Goal: Check status: Check status

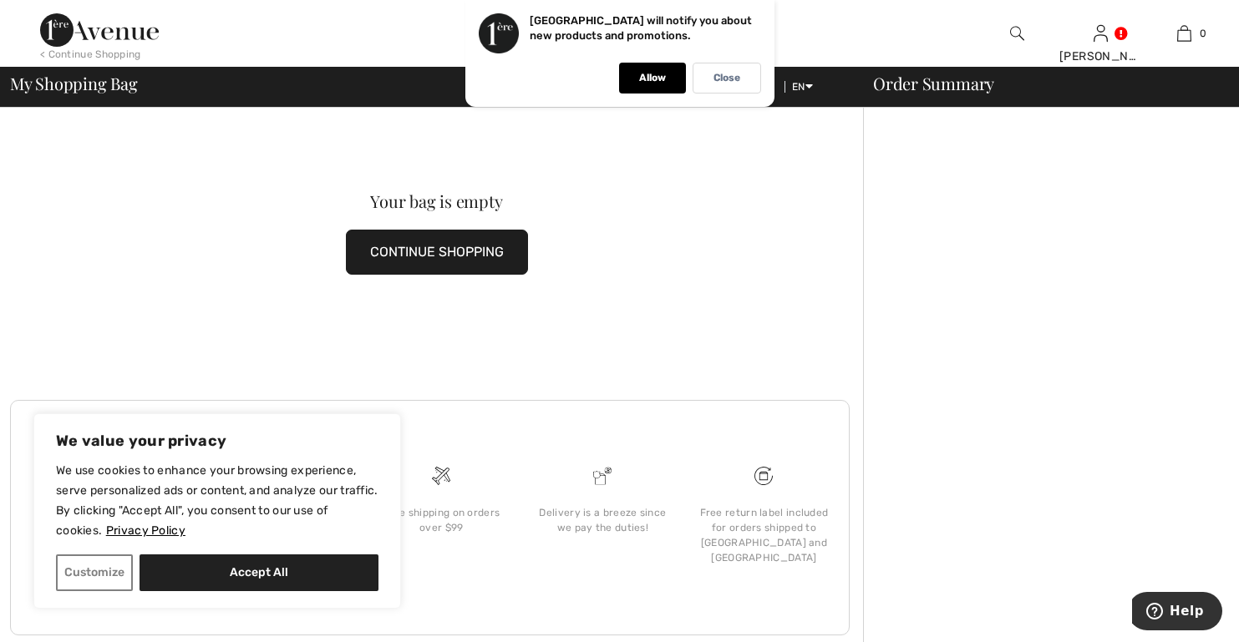
click at [452, 250] on button "CONTINUE SHOPPING" at bounding box center [437, 252] width 182 height 45
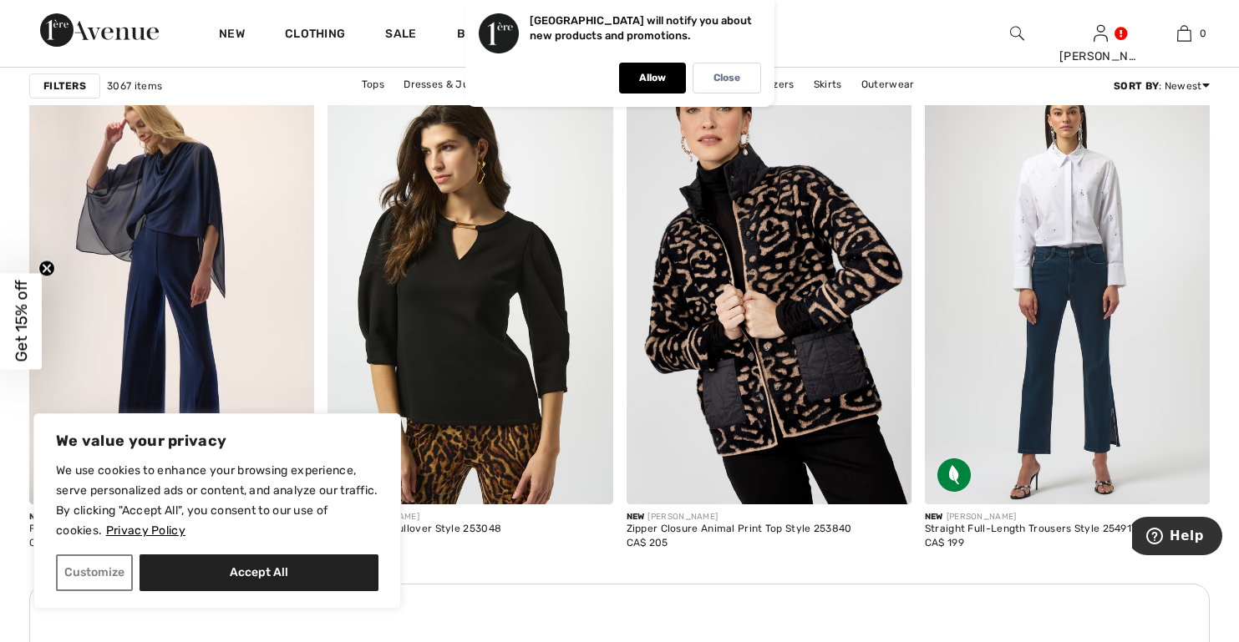
scroll to position [3341, 0]
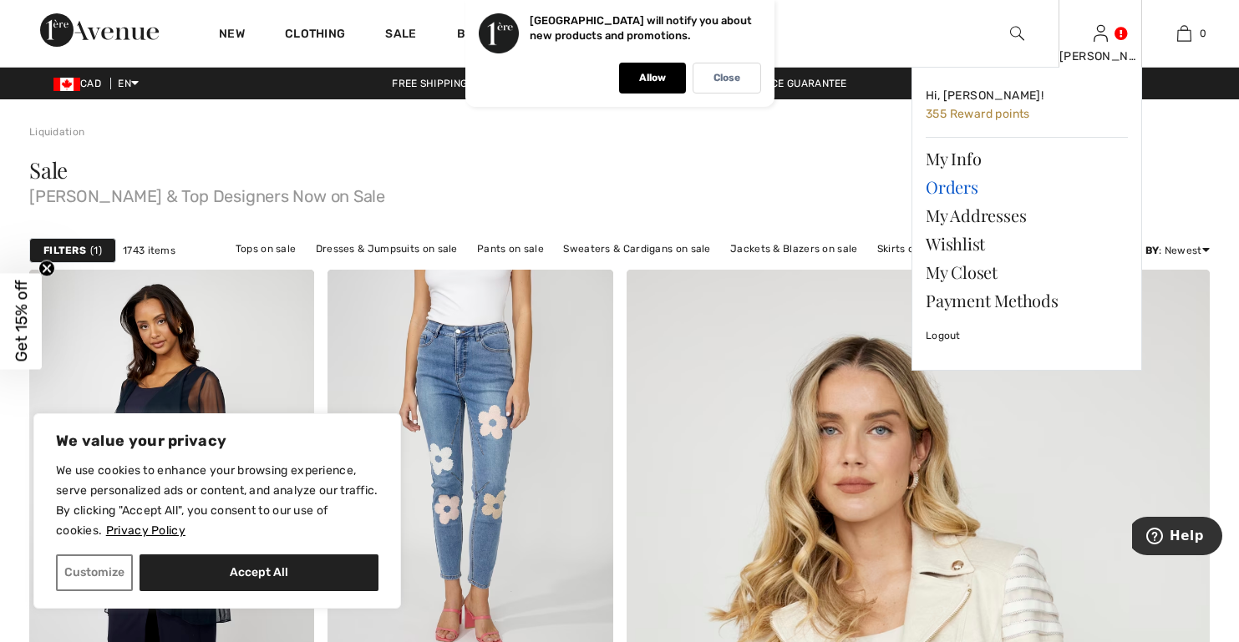
click at [972, 185] on link "Orders" at bounding box center [1026, 187] width 202 height 28
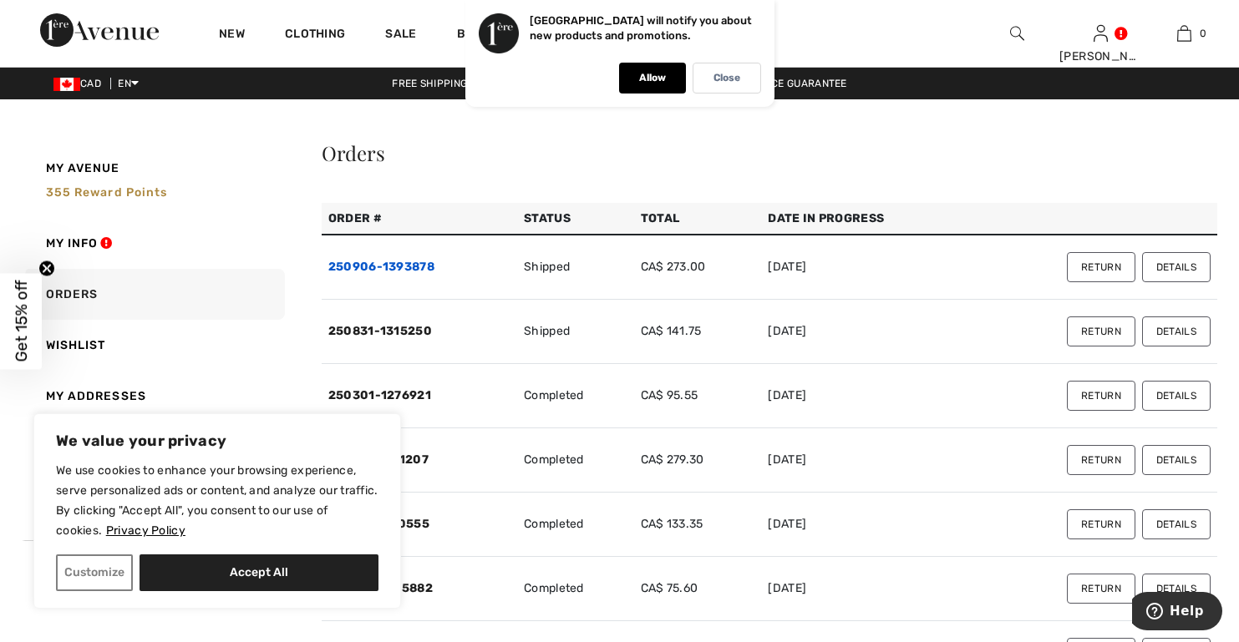
click at [390, 267] on link "250906-1393878" at bounding box center [381, 267] width 106 height 14
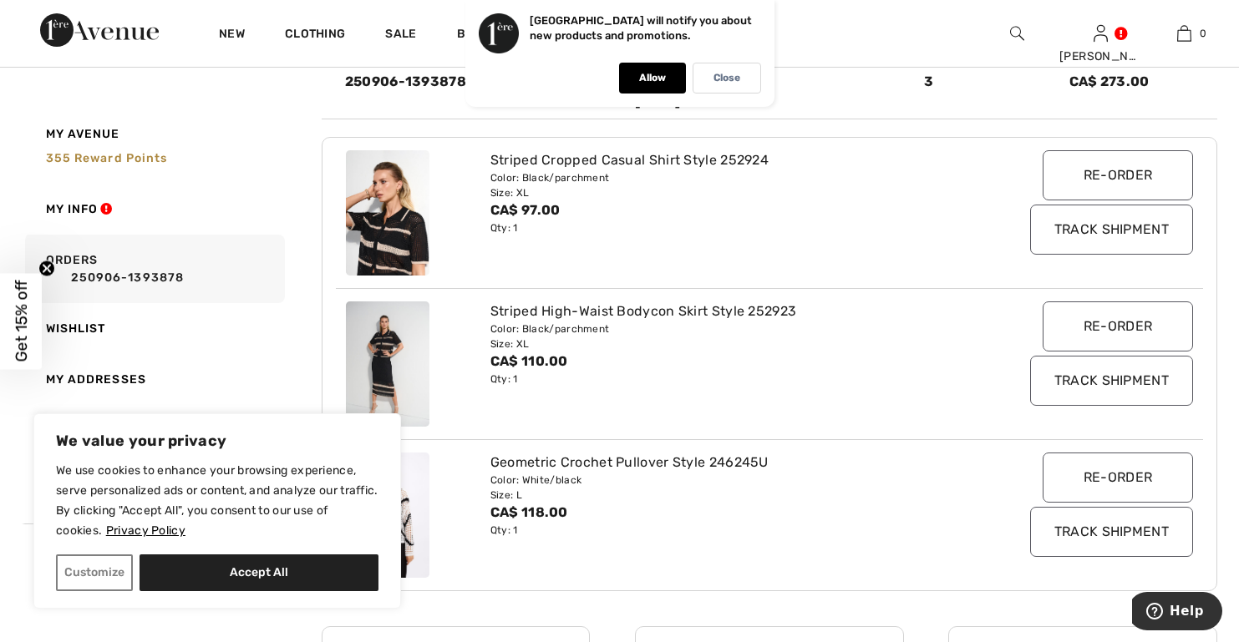
scroll to position [251, 0]
click at [1093, 232] on input "Track Shipment" at bounding box center [1111, 228] width 163 height 50
click at [1067, 369] on input "Track Shipment" at bounding box center [1111, 379] width 163 height 50
click at [1110, 533] on input "Track Shipment" at bounding box center [1111, 530] width 163 height 50
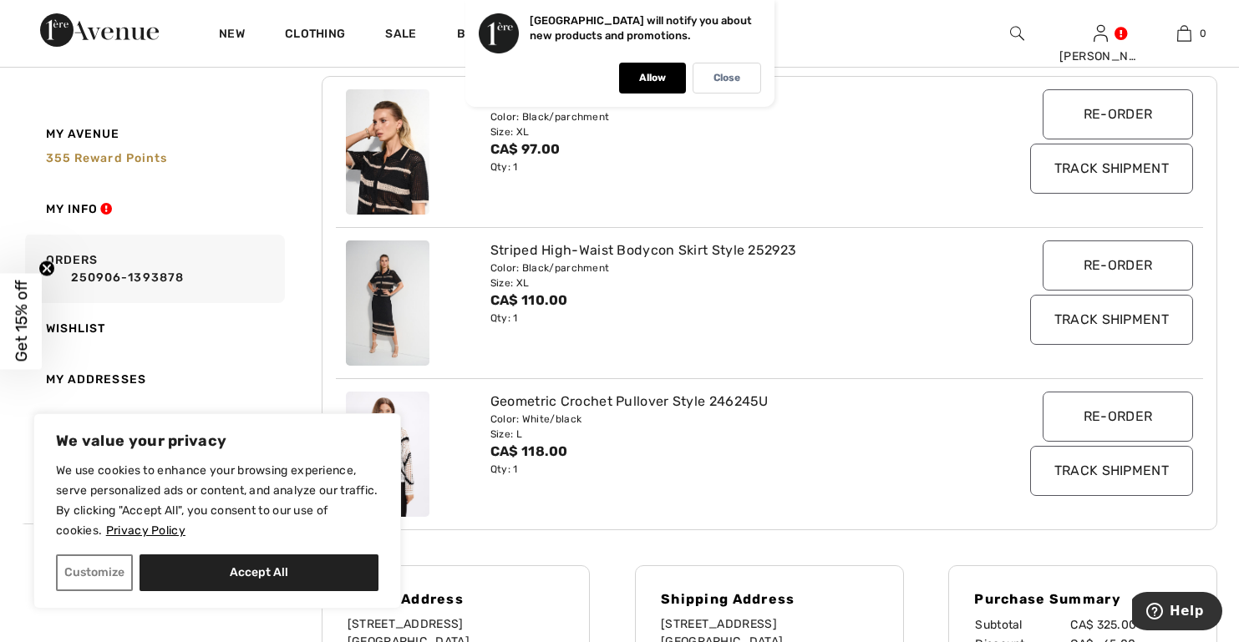
scroll to position [334, 0]
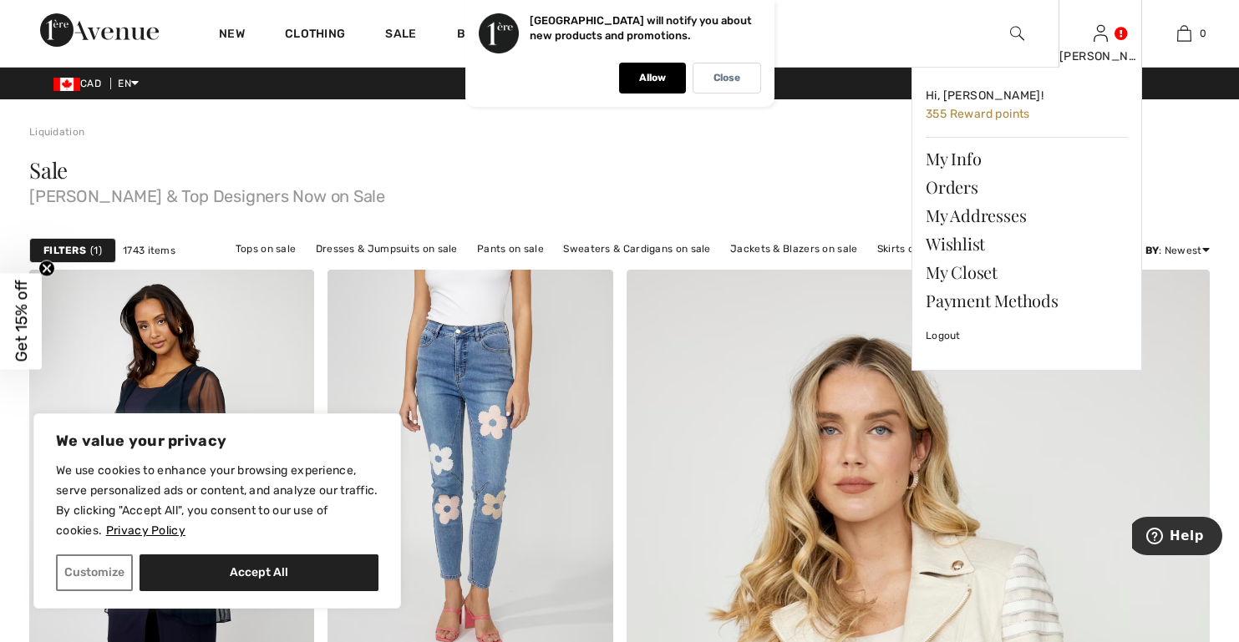
click at [1108, 31] on link at bounding box center [1100, 33] width 14 height 16
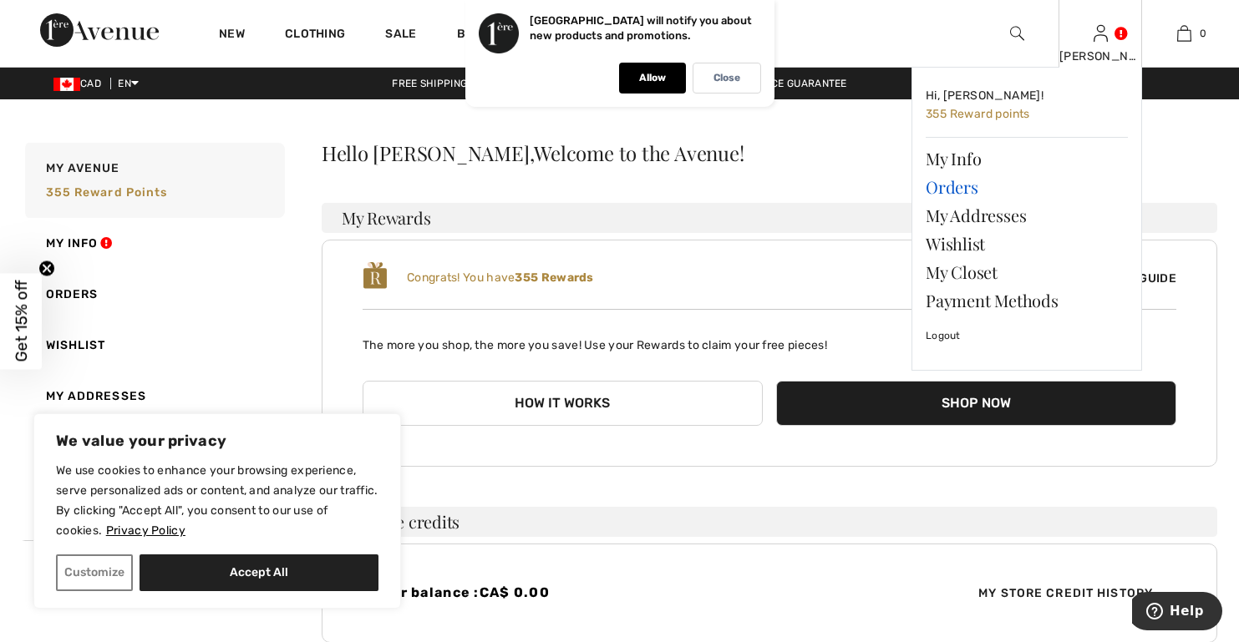
click at [968, 190] on link "Orders" at bounding box center [1026, 187] width 202 height 28
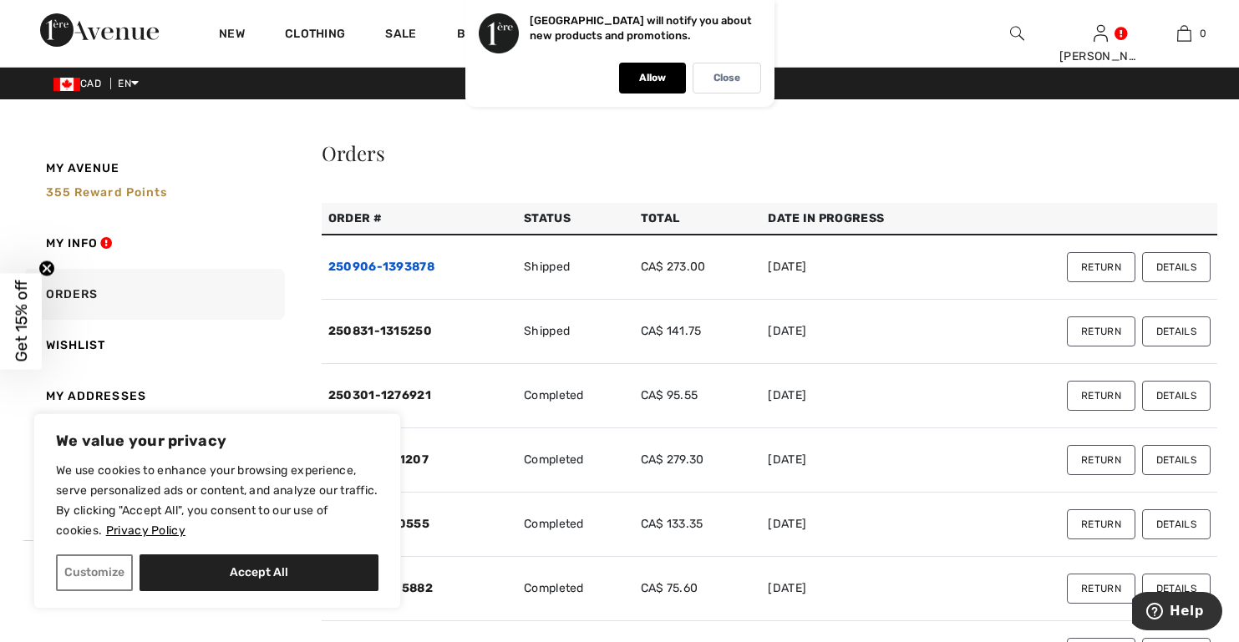
click at [408, 262] on link "250906-1393878" at bounding box center [381, 267] width 106 height 14
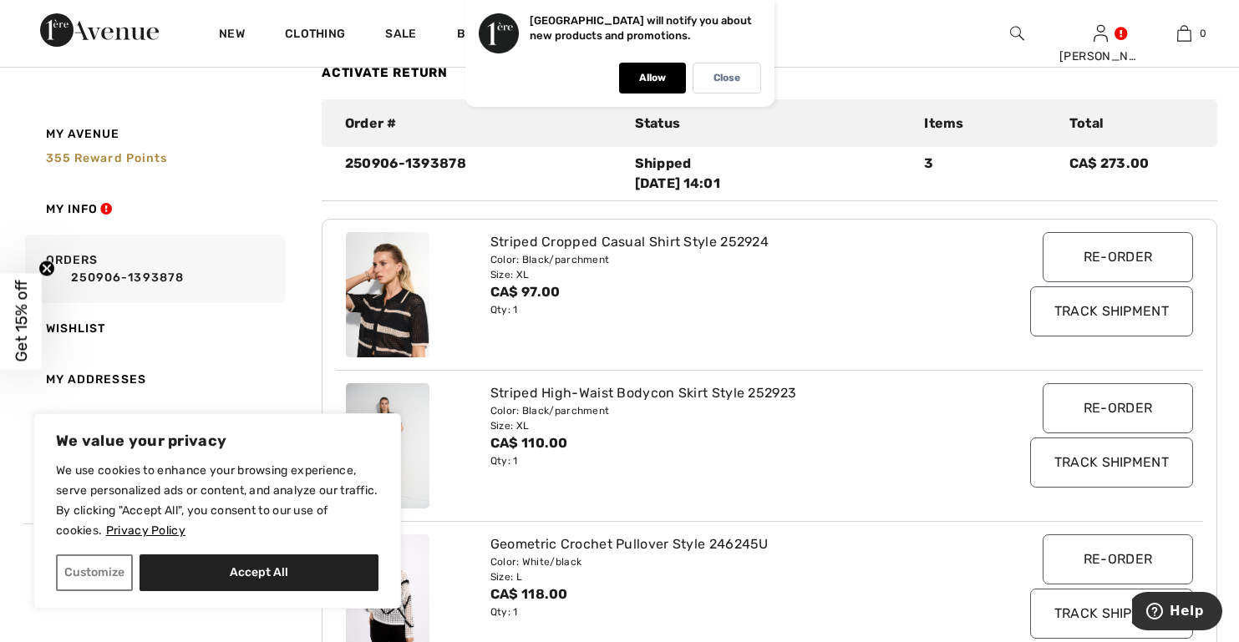
scroll to position [84, 0]
